Goal: Task Accomplishment & Management: Use online tool/utility

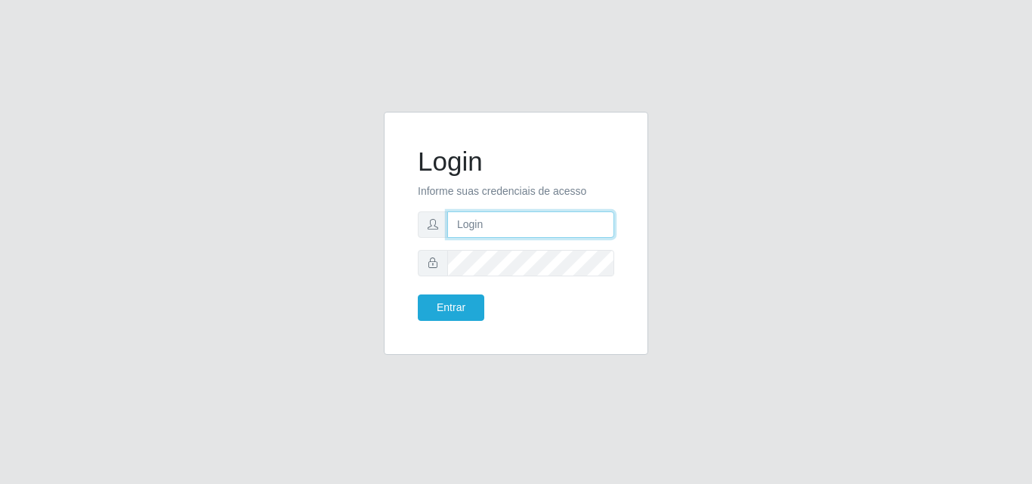
click at [495, 230] on input "text" at bounding box center [530, 224] width 167 height 26
type input "ana@saullus"
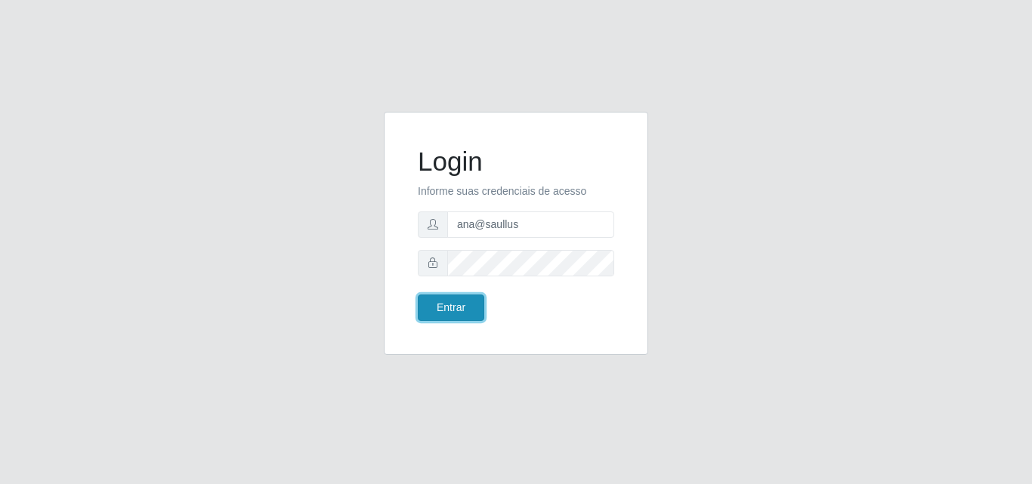
click at [480, 307] on button "Entrar" at bounding box center [451, 308] width 66 height 26
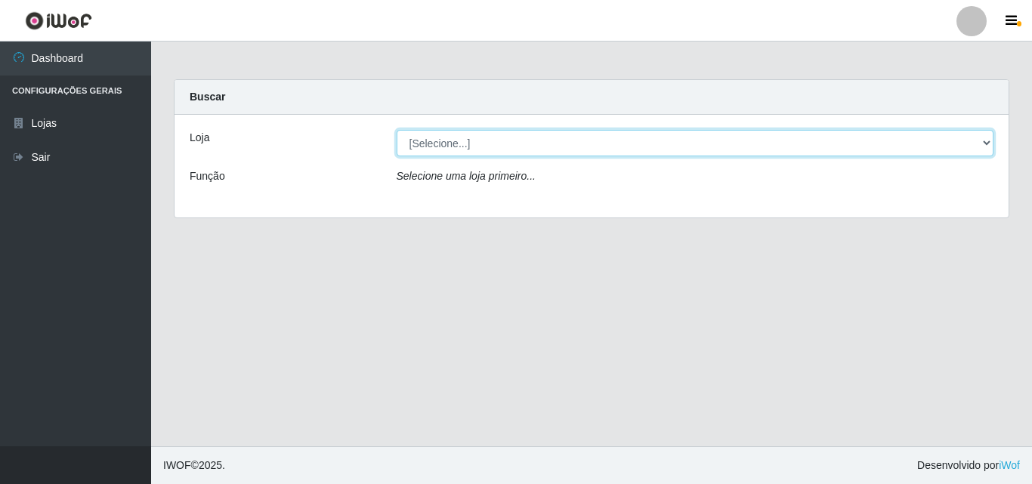
click at [982, 138] on select "[Selecione...] Saullus Supermercados" at bounding box center [694, 143] width 597 height 26
select select "423"
click at [396, 130] on select "[Selecione...] Saullus Supermercados" at bounding box center [694, 143] width 597 height 26
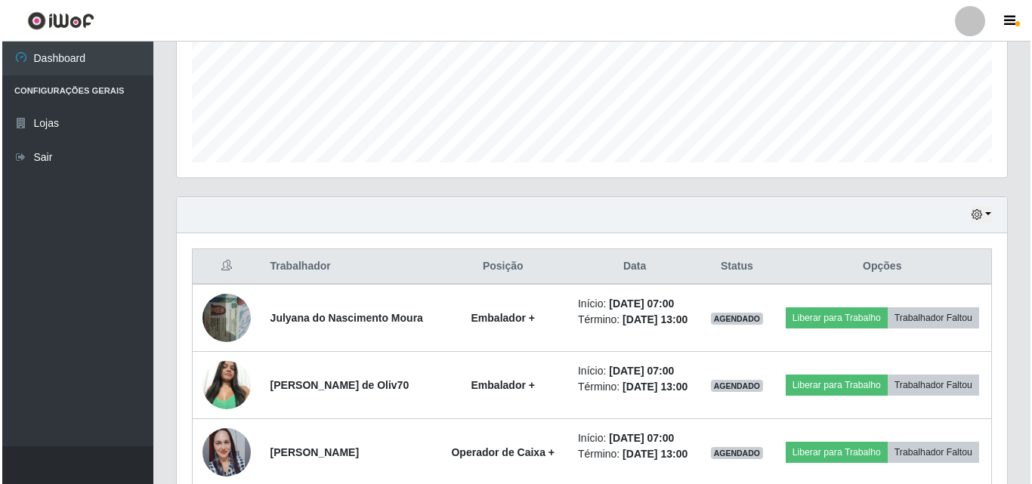
scroll to position [453, 0]
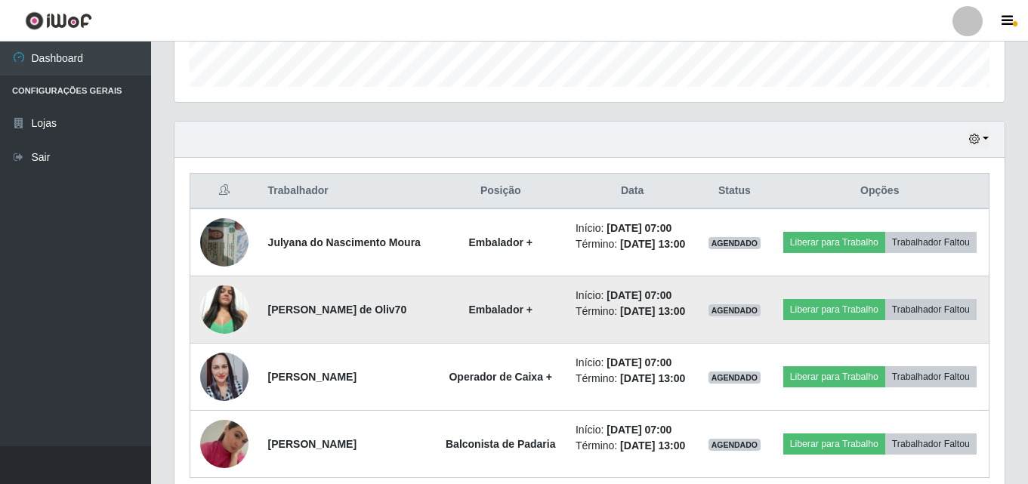
click at [221, 312] on img at bounding box center [224, 309] width 48 height 64
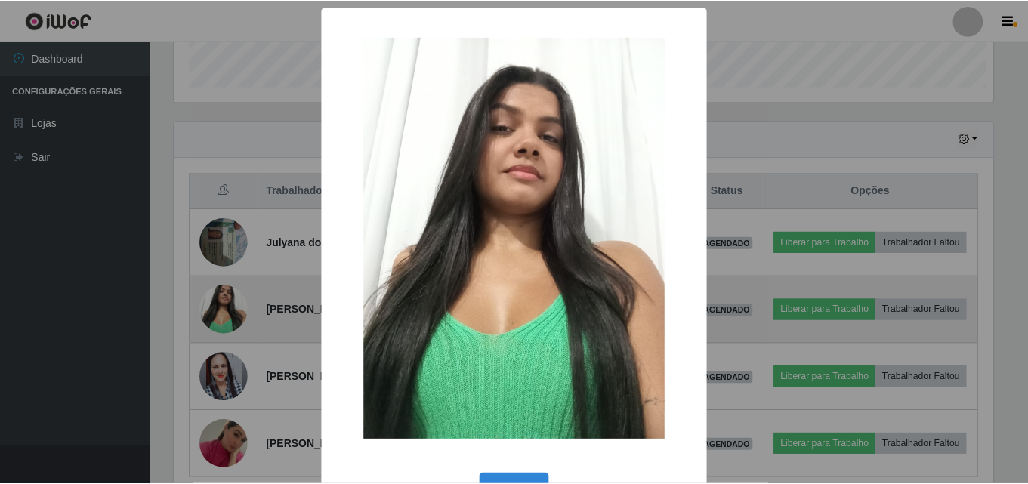
scroll to position [313, 822]
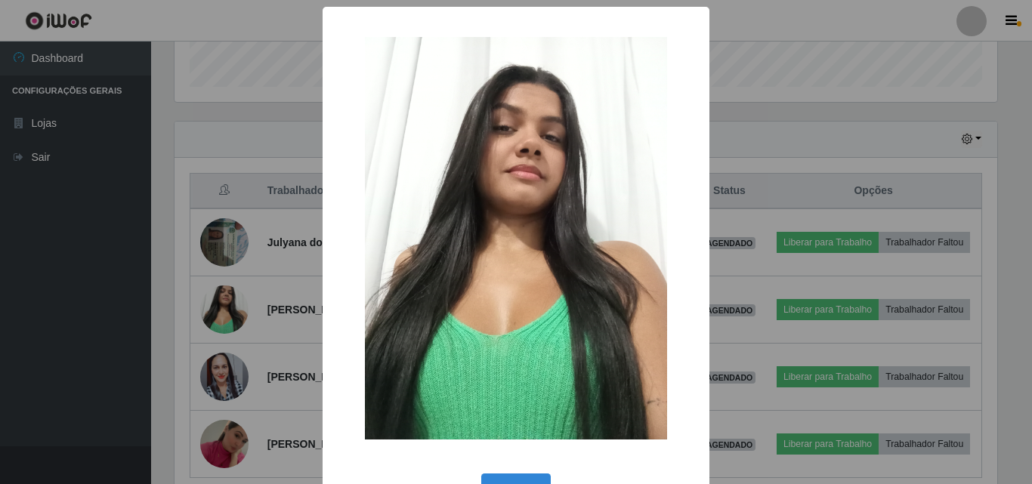
click at [222, 311] on div "× OK Cancel" at bounding box center [516, 242] width 1032 height 484
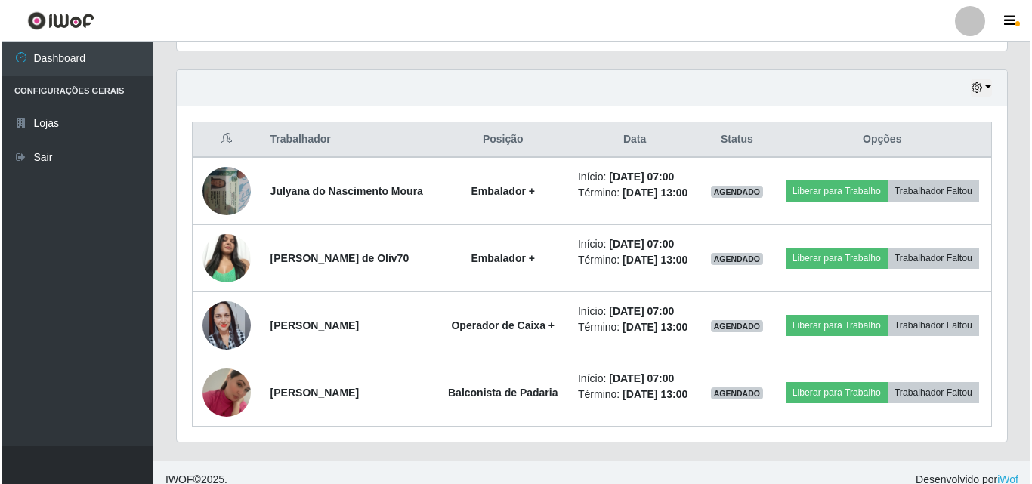
scroll to position [519, 0]
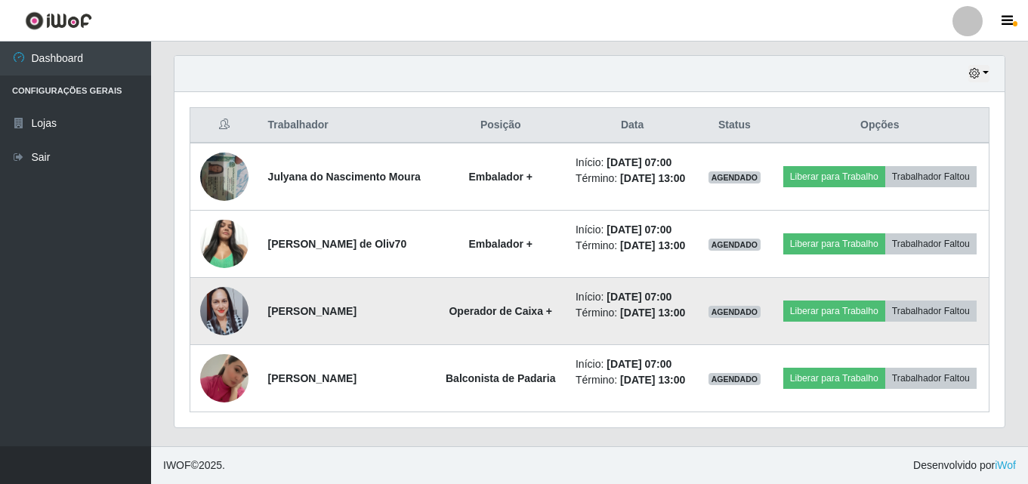
click at [237, 315] on img at bounding box center [224, 311] width 48 height 86
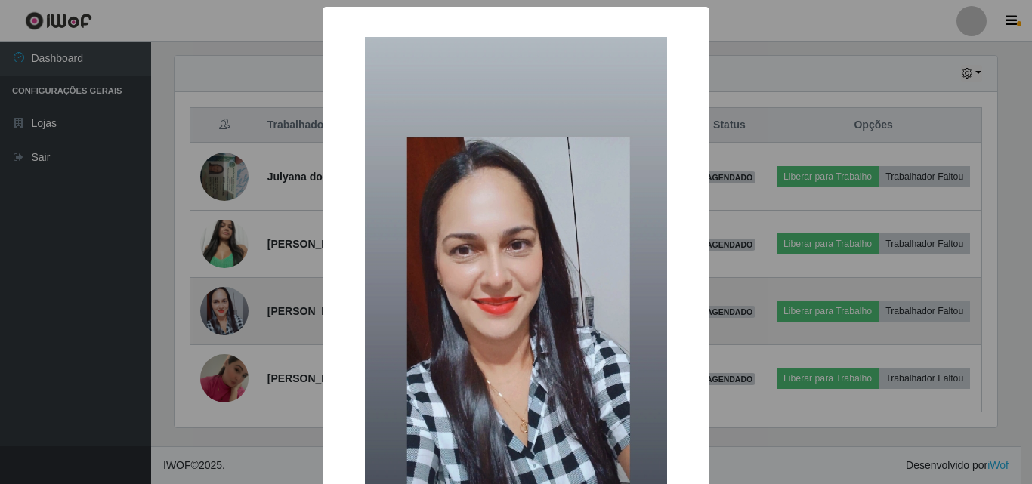
click at [237, 315] on div "× OK Cancel" at bounding box center [516, 242] width 1032 height 484
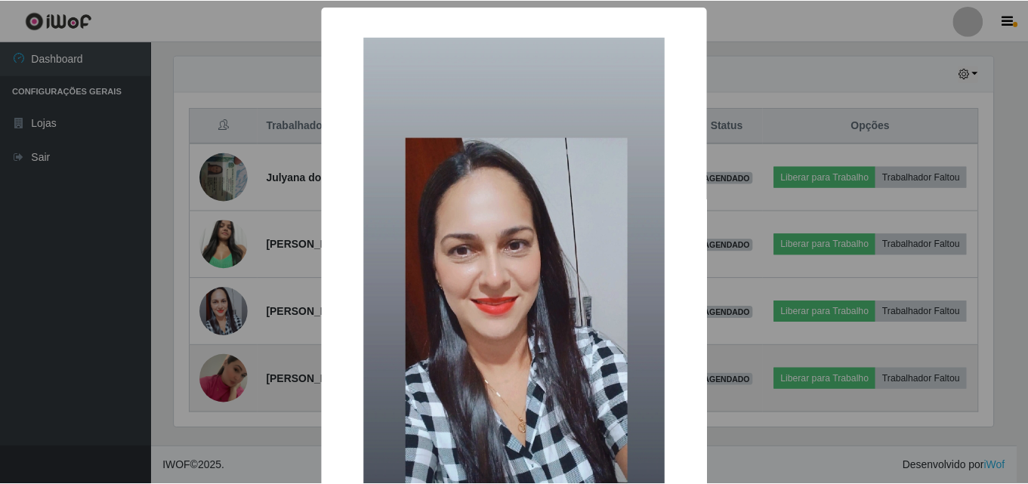
scroll to position [313, 830]
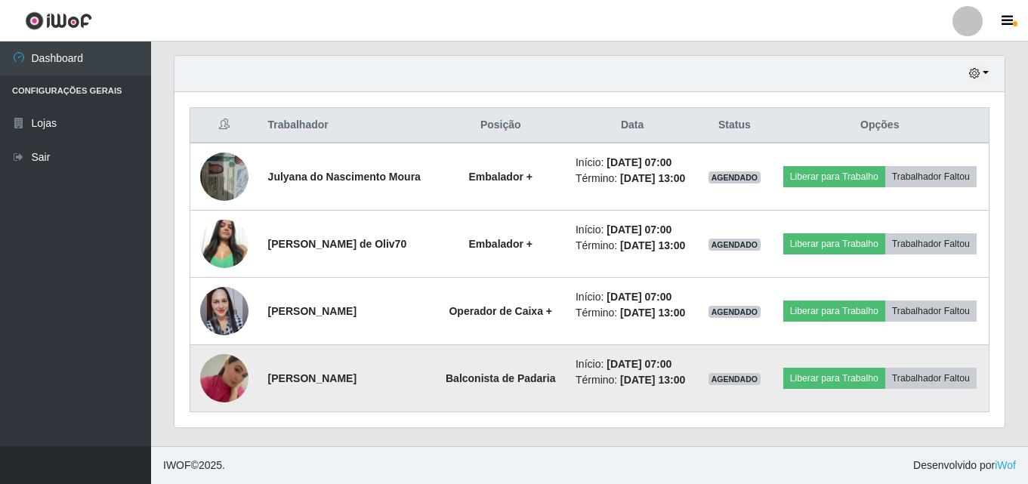
click at [235, 378] on img at bounding box center [224, 378] width 48 height 86
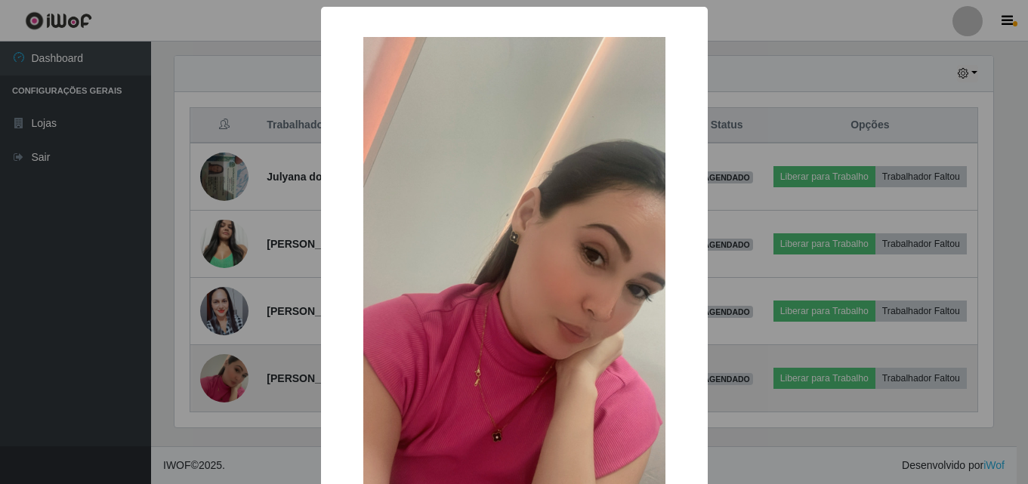
scroll to position [313, 822]
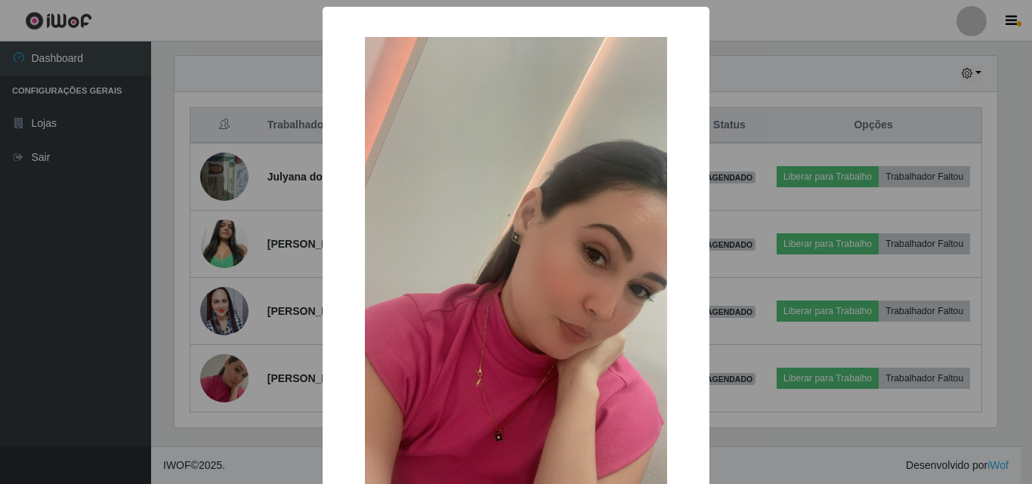
click at [235, 377] on div "× OK Cancel" at bounding box center [516, 242] width 1032 height 484
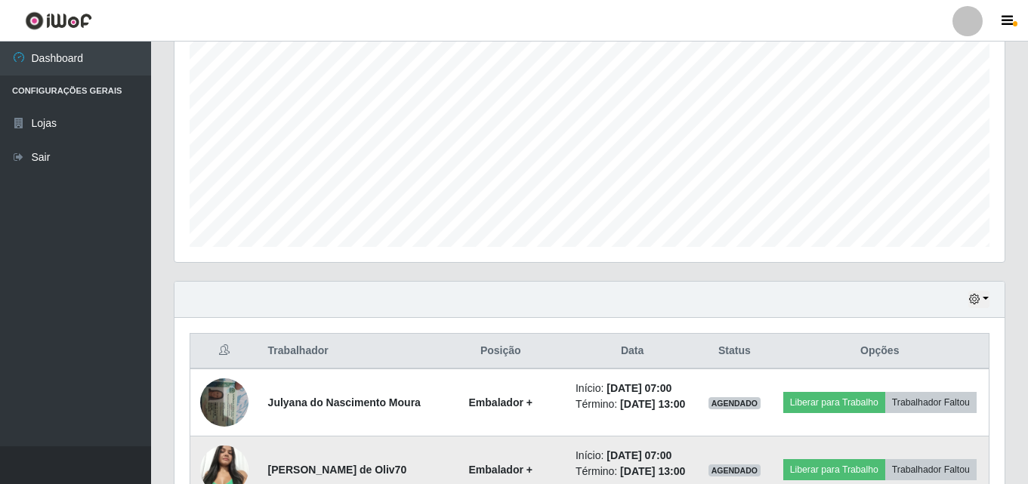
scroll to position [453, 0]
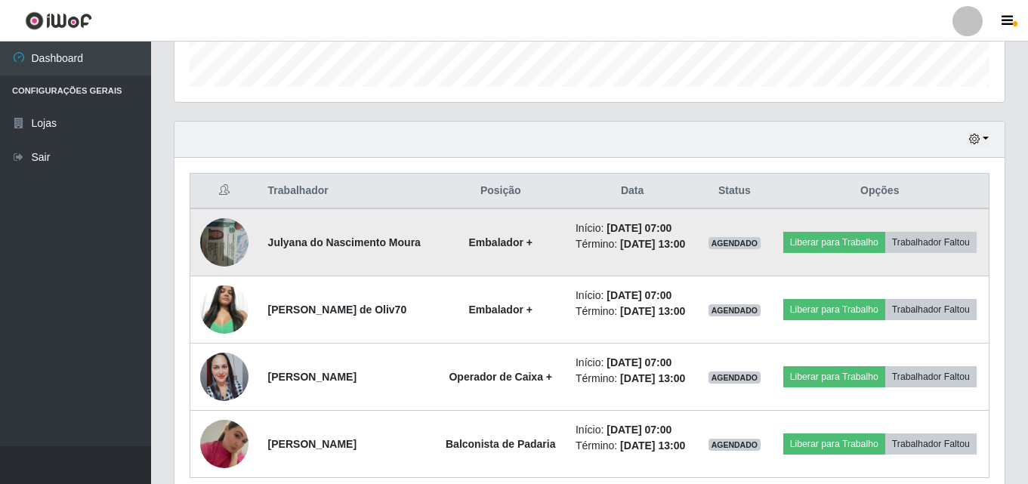
click at [235, 239] on img at bounding box center [224, 242] width 48 height 64
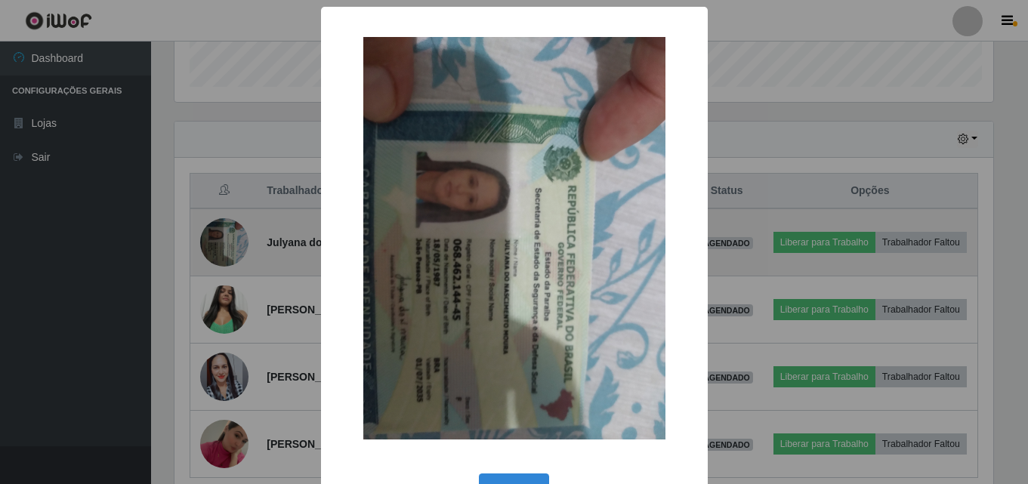
scroll to position [313, 822]
click at [235, 239] on div "× OK Cancel" at bounding box center [516, 242] width 1032 height 484
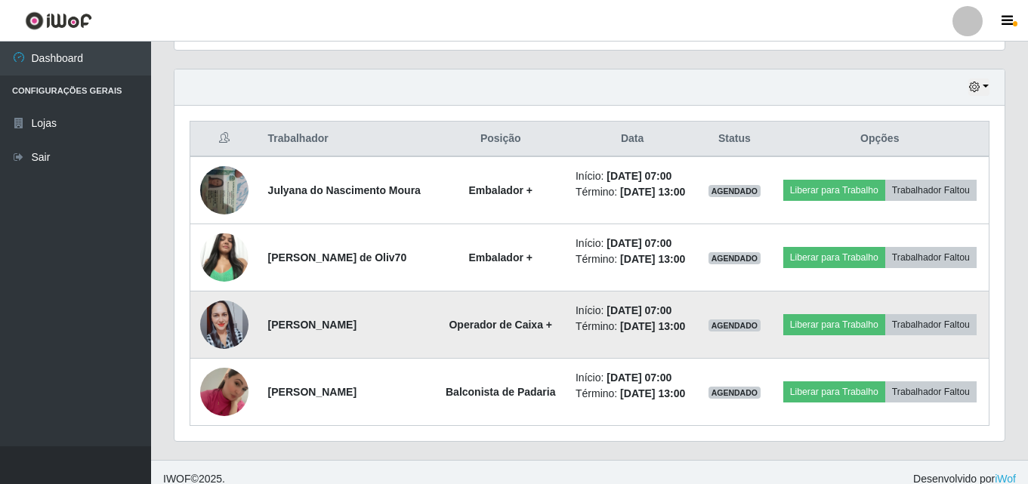
scroll to position [519, 0]
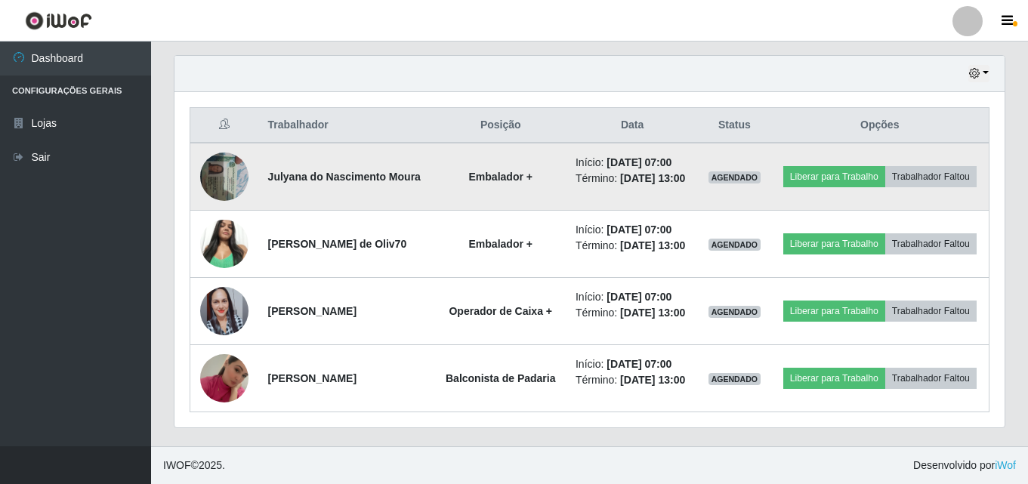
click at [227, 177] on img at bounding box center [224, 176] width 48 height 64
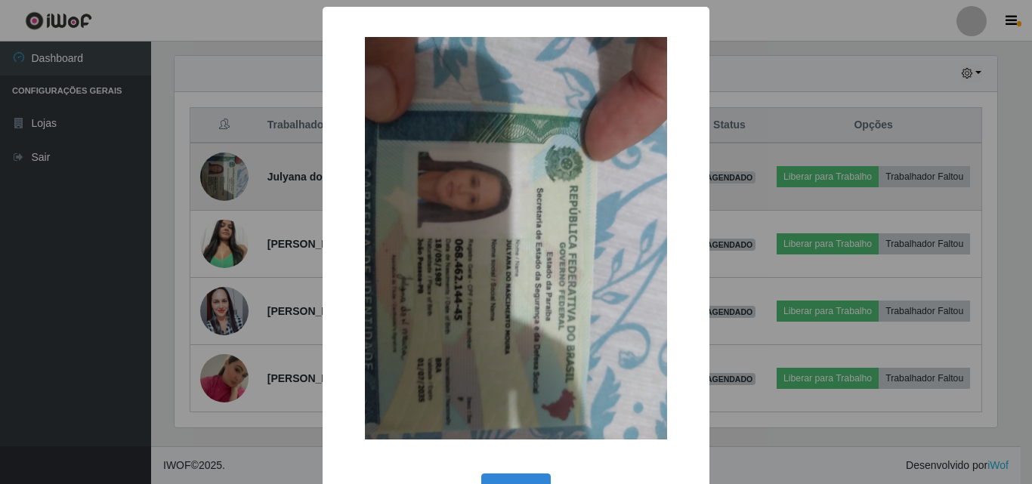
click at [227, 177] on div "× OK Cancel" at bounding box center [516, 242] width 1032 height 484
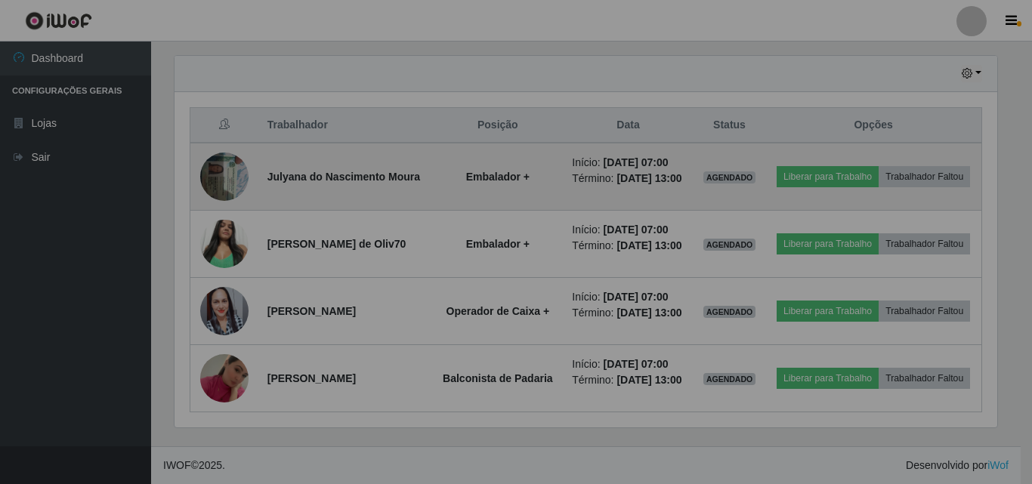
scroll to position [313, 830]
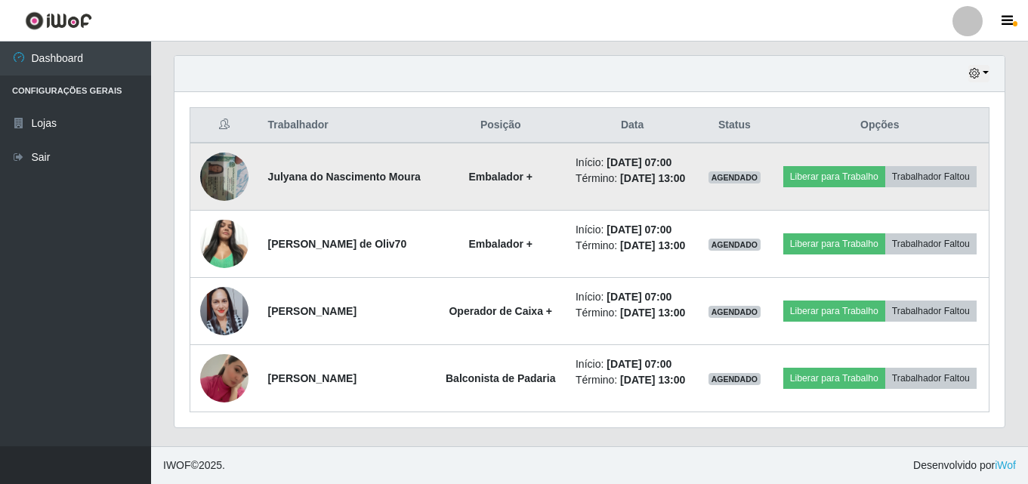
click at [207, 172] on img at bounding box center [224, 176] width 48 height 64
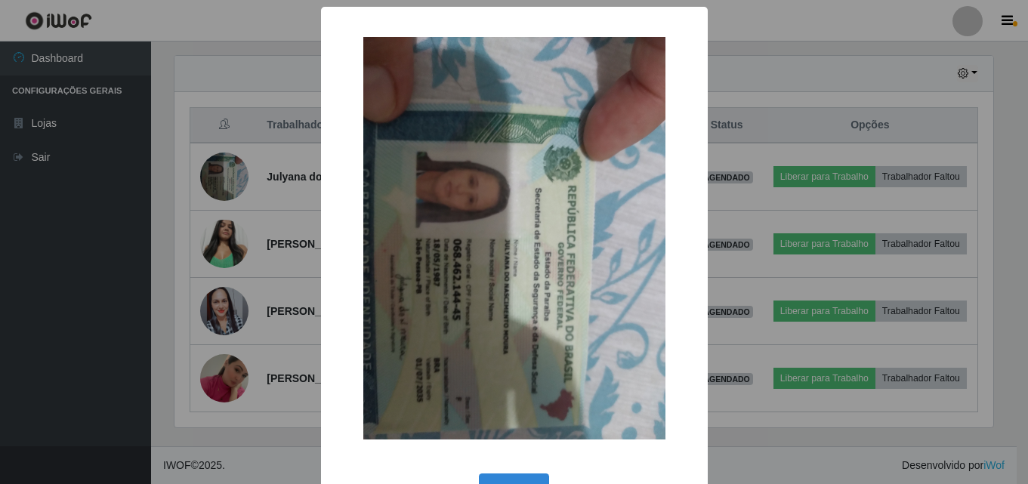
scroll to position [313, 822]
click at [241, 181] on div "× OK Cancel" at bounding box center [516, 242] width 1032 height 484
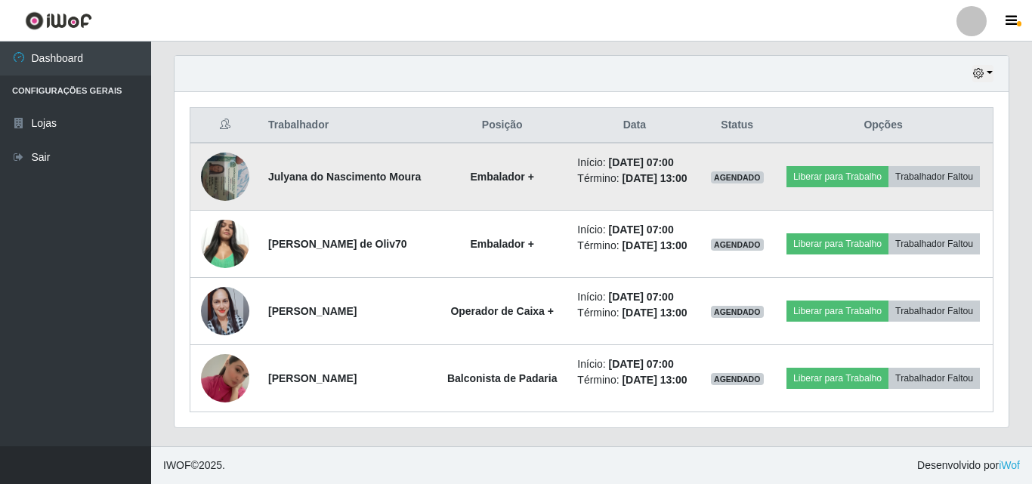
scroll to position [313, 830]
click at [833, 178] on button "Liberar para Trabalho" at bounding box center [834, 176] width 102 height 21
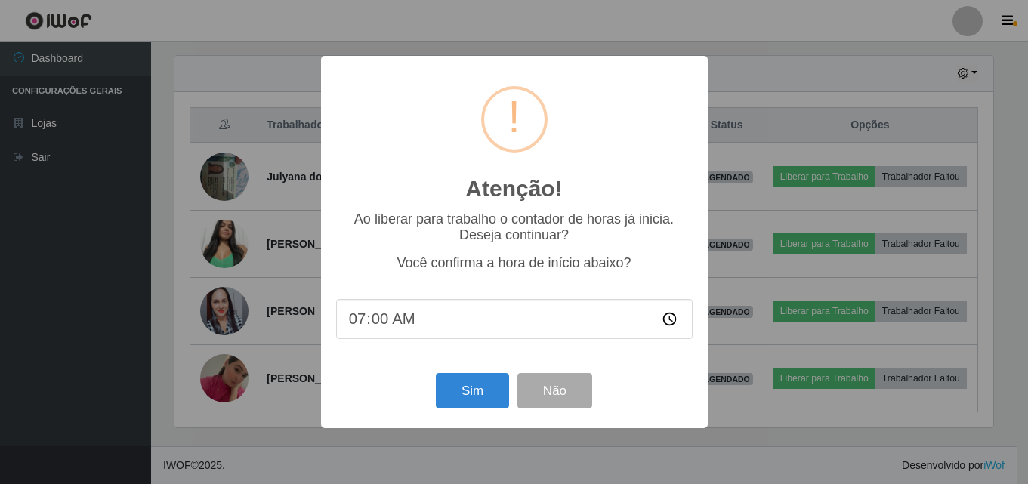
scroll to position [313, 822]
click at [477, 407] on button "Sim" at bounding box center [473, 390] width 73 height 35
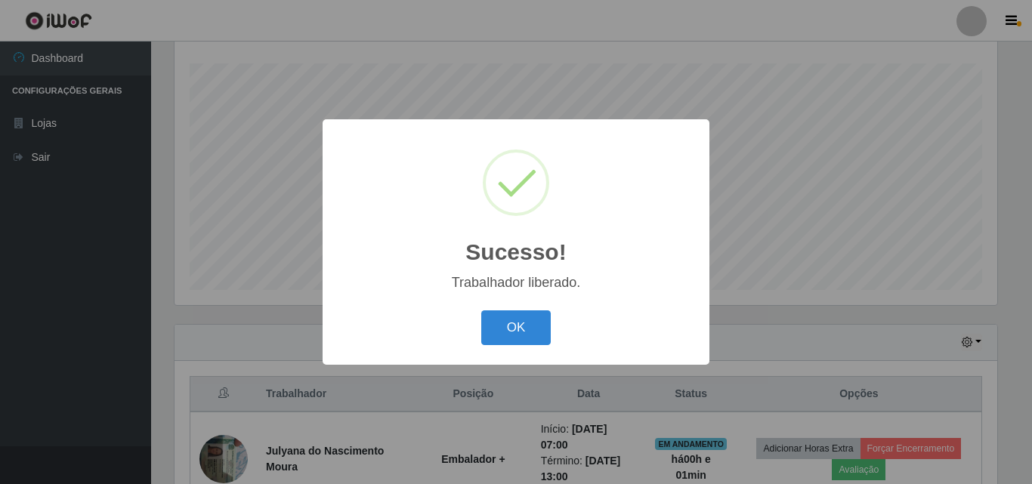
drag, startPoint x: 521, startPoint y: 316, endPoint x: 524, endPoint y: 308, distance: 8.8
click at [520, 316] on button "OK" at bounding box center [516, 327] width 70 height 35
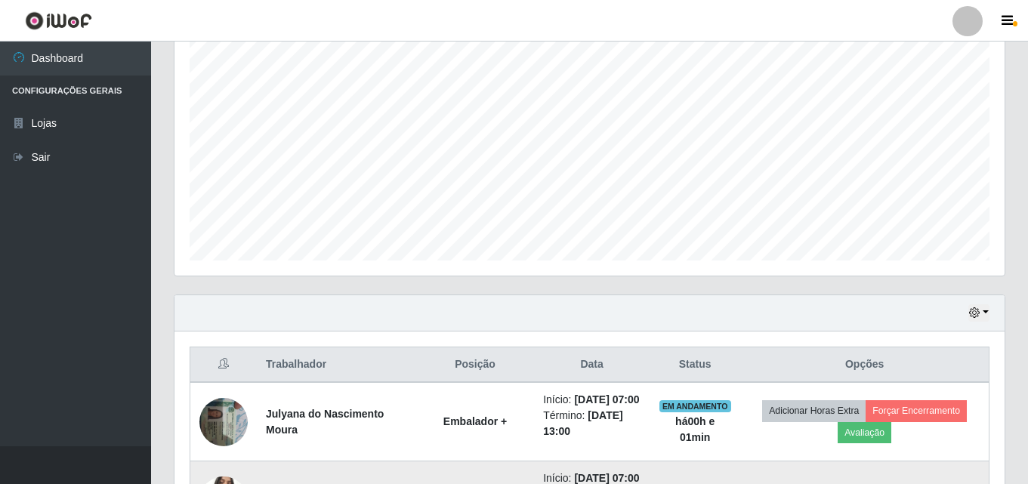
scroll to position [552, 0]
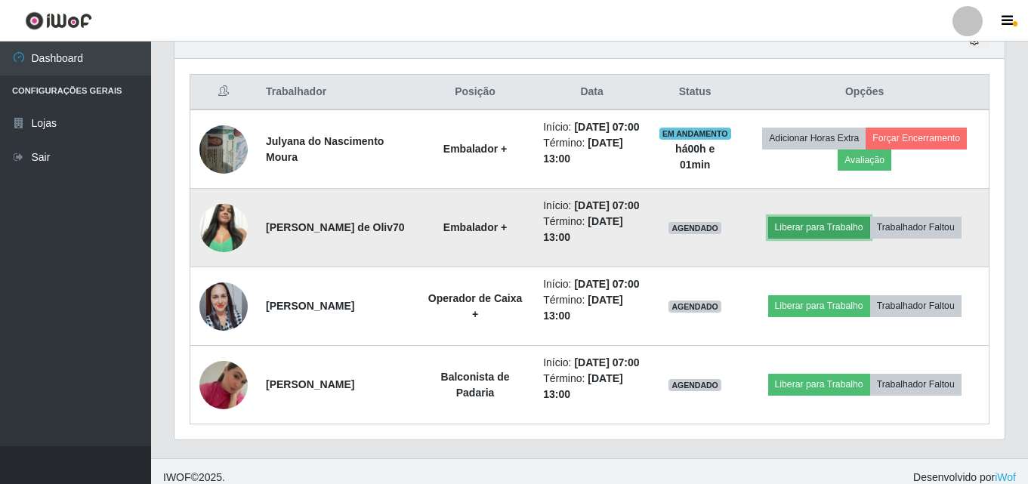
click at [816, 238] on button "Liberar para Trabalho" at bounding box center [819, 227] width 102 height 21
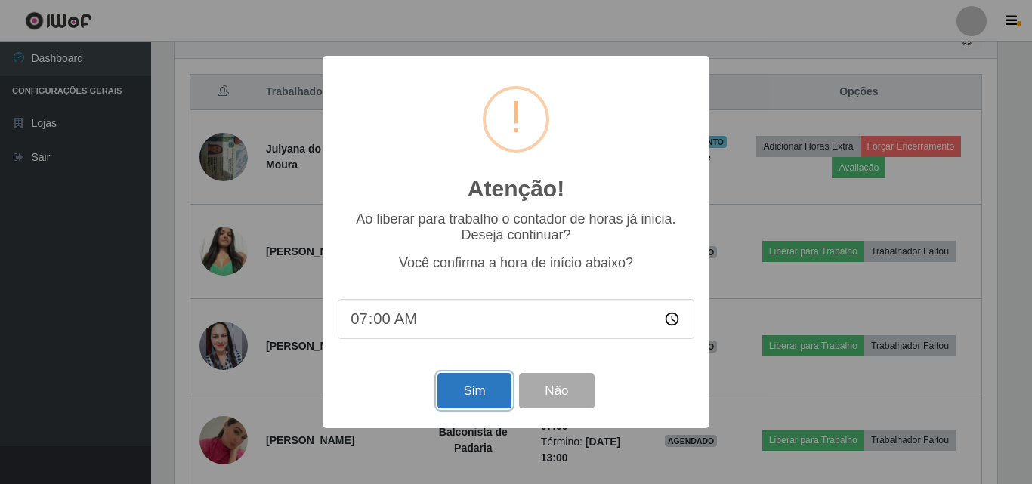
click at [468, 392] on button "Sim" at bounding box center [473, 390] width 73 height 35
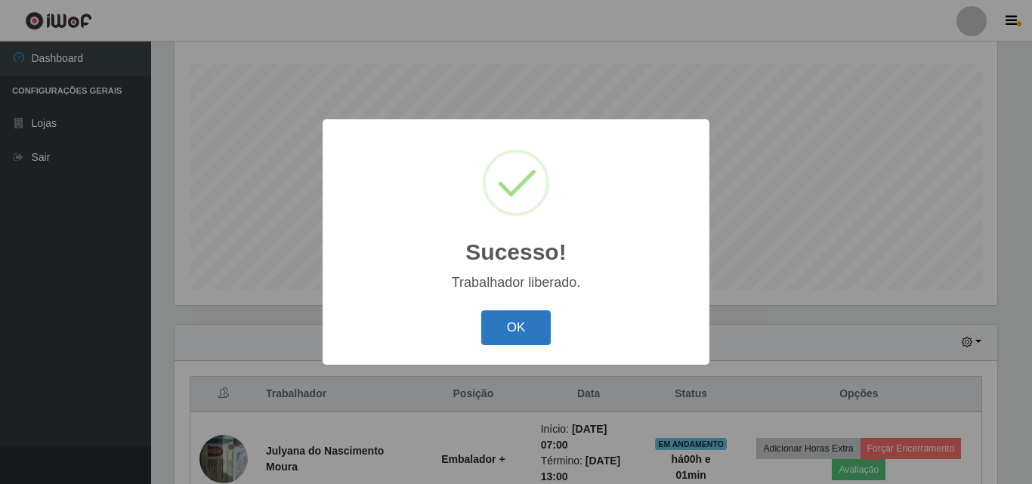
click at [532, 343] on button "OK" at bounding box center [516, 327] width 70 height 35
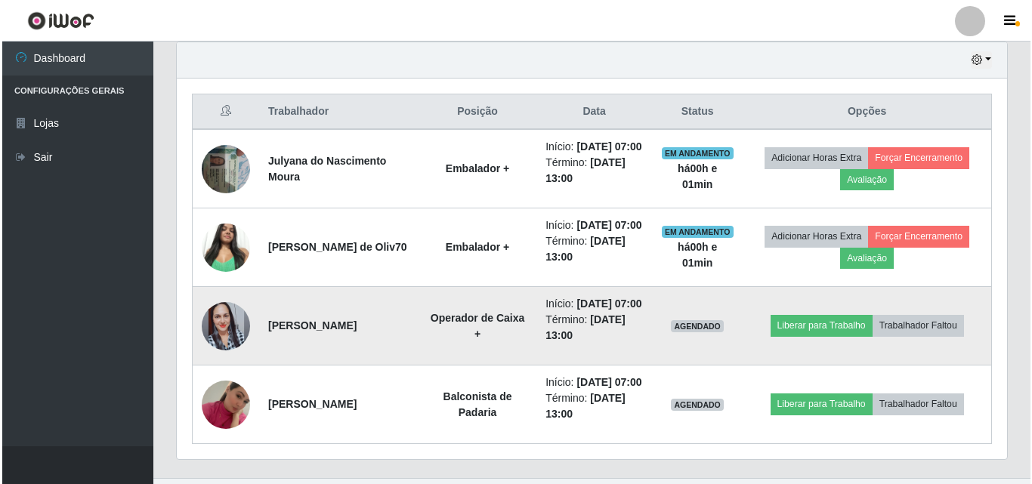
scroll to position [552, 0]
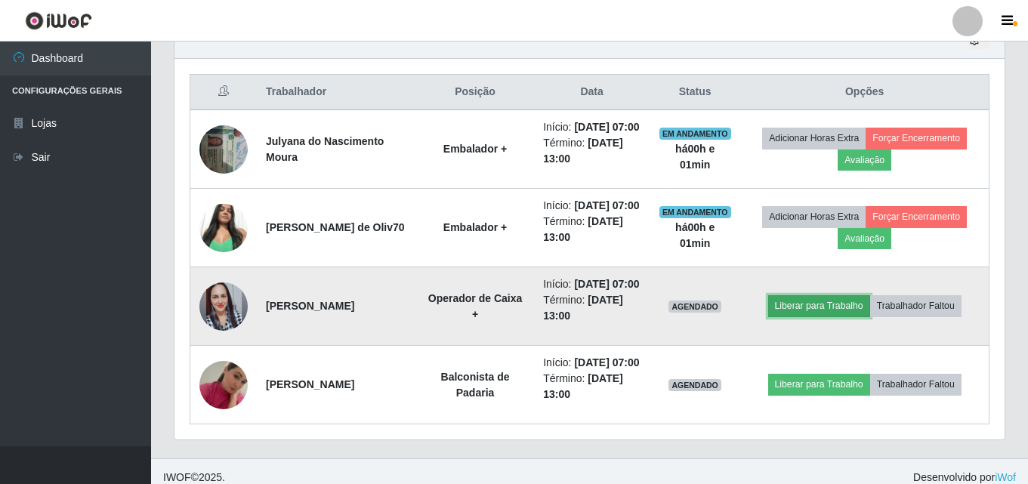
click at [801, 316] on button "Liberar para Trabalho" at bounding box center [819, 305] width 102 height 21
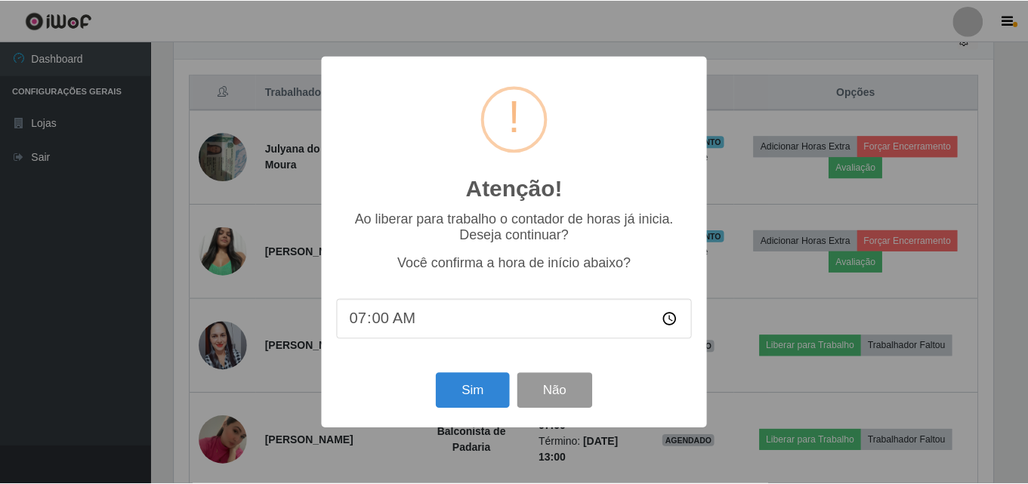
scroll to position [313, 822]
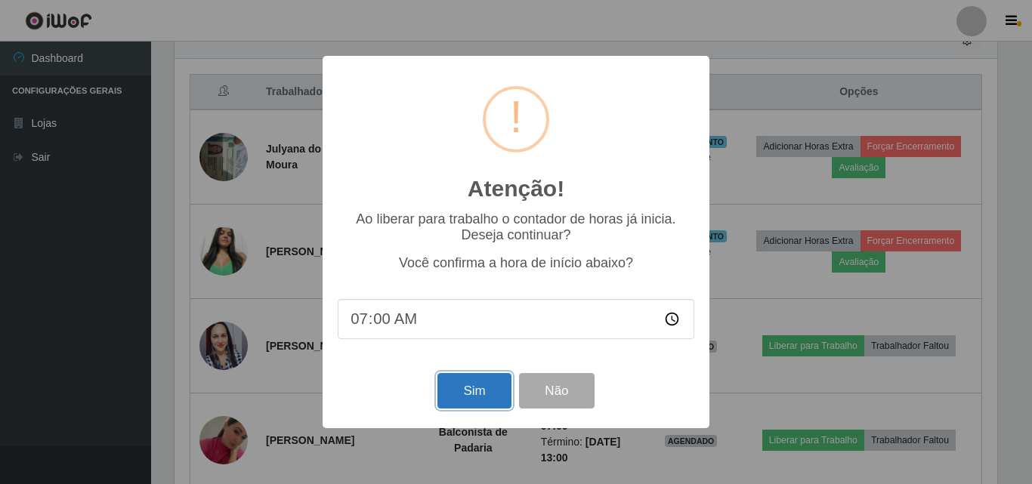
click at [490, 389] on button "Sim" at bounding box center [473, 390] width 73 height 35
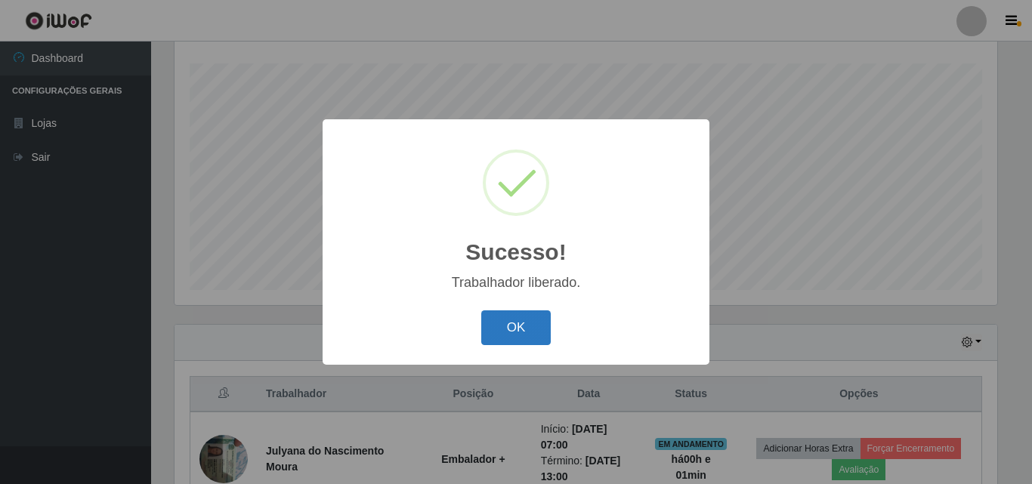
click at [513, 322] on button "OK" at bounding box center [516, 327] width 70 height 35
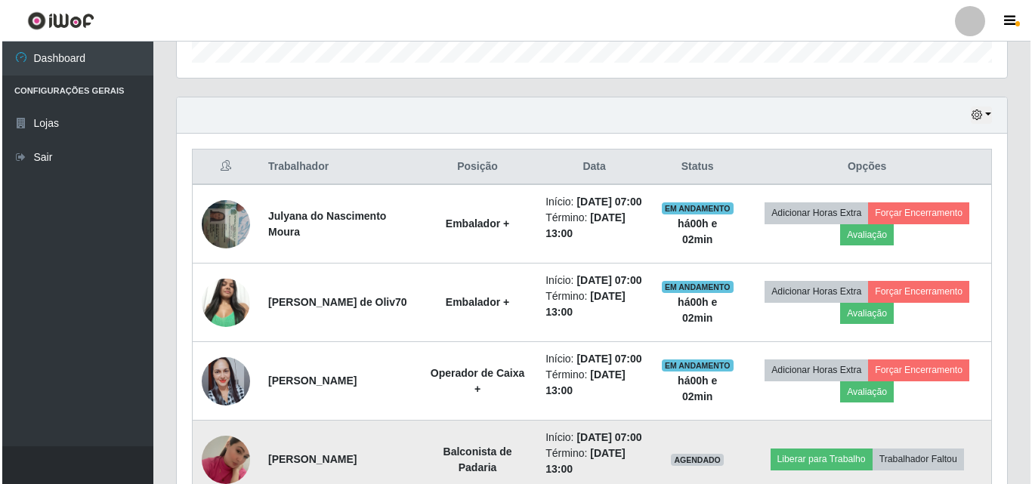
scroll to position [628, 0]
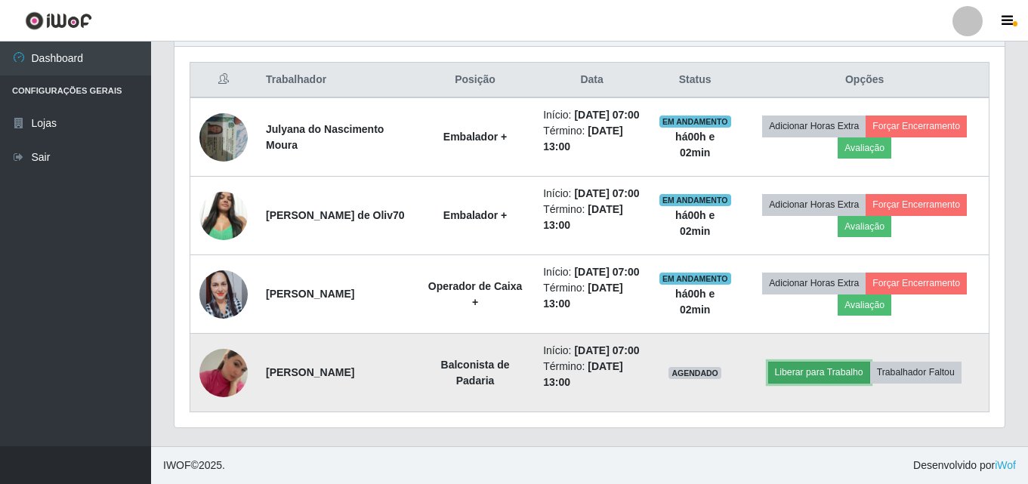
click at [806, 375] on button "Liberar para Trabalho" at bounding box center [819, 372] width 102 height 21
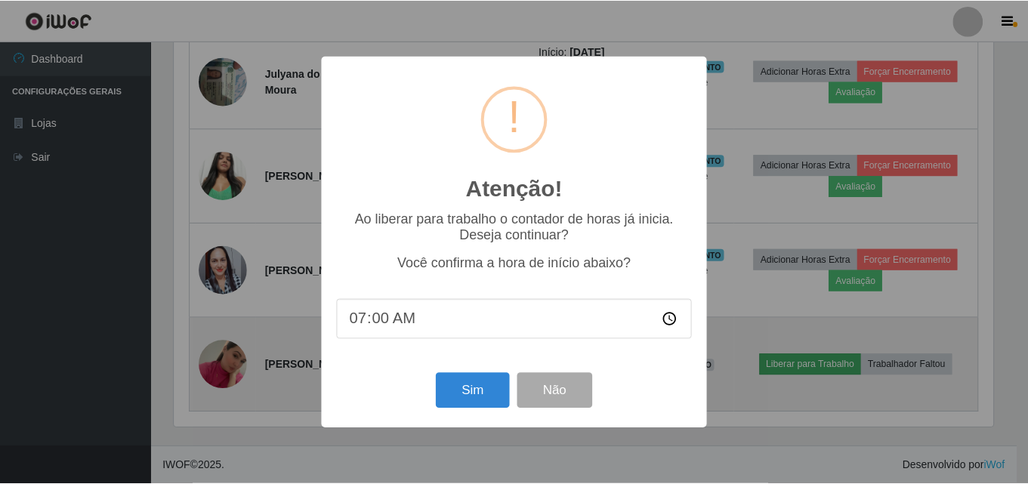
scroll to position [313, 822]
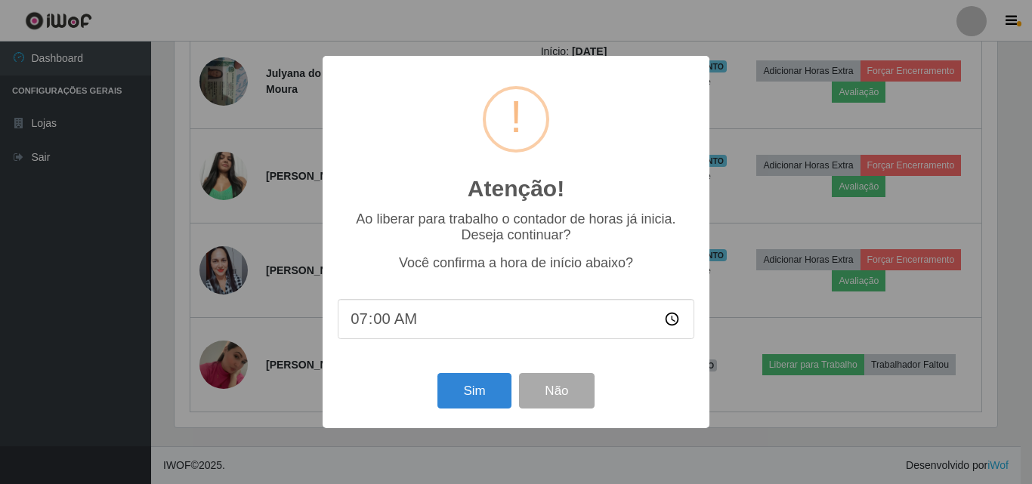
click at [501, 418] on div "Atenção! × Ao liberar para trabalho o contador de horas já inicia. Deseja conti…" at bounding box center [515, 242] width 387 height 372
click at [470, 400] on button "Sim" at bounding box center [473, 390] width 73 height 35
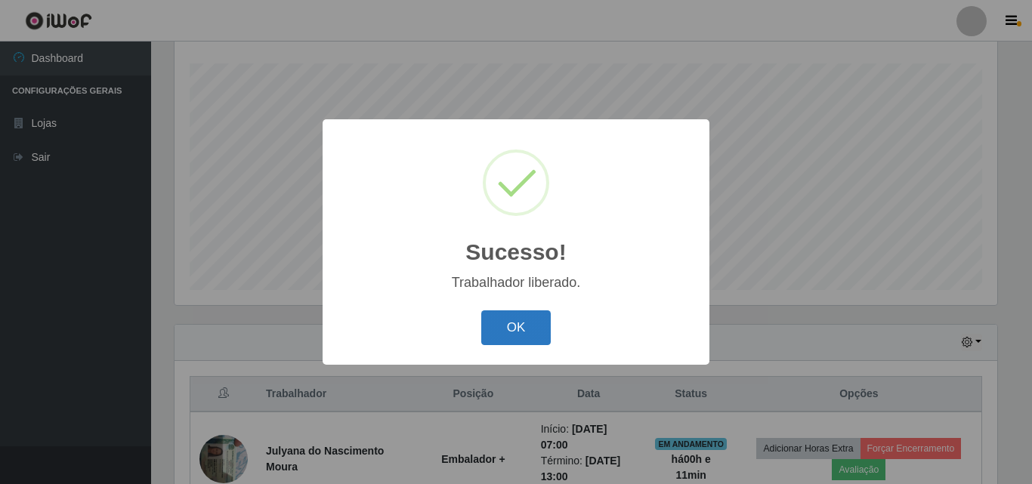
click at [527, 335] on button "OK" at bounding box center [516, 327] width 70 height 35
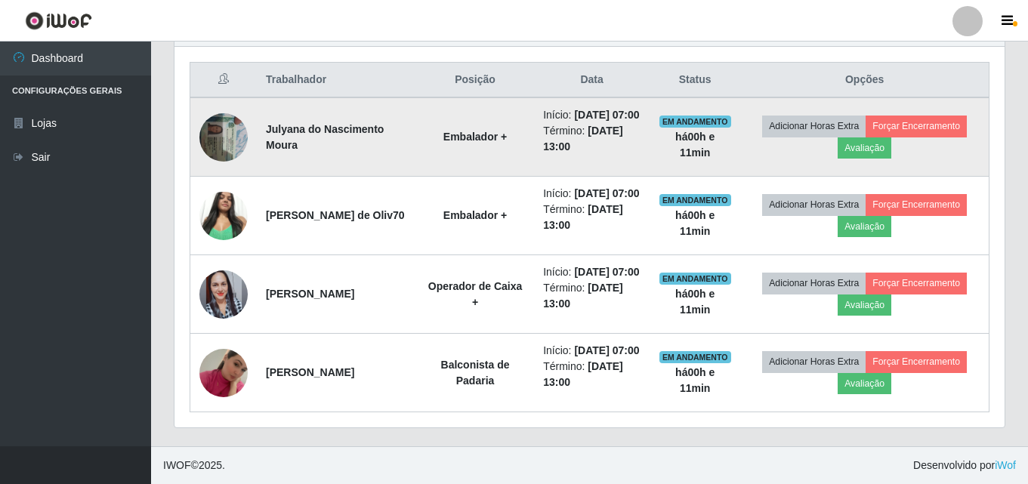
scroll to position [628, 0]
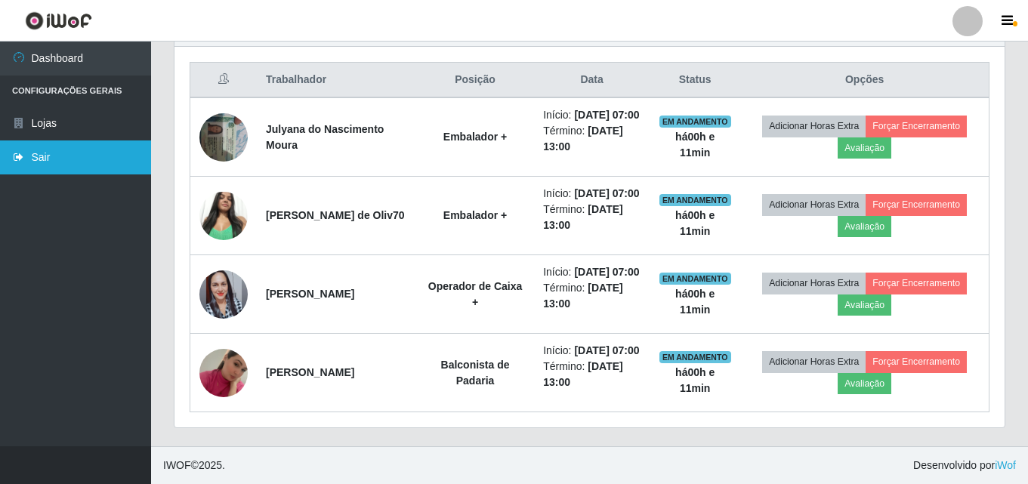
click at [67, 159] on link "Sair" at bounding box center [75, 157] width 151 height 34
